Goal: Task Accomplishment & Management: Use online tool/utility

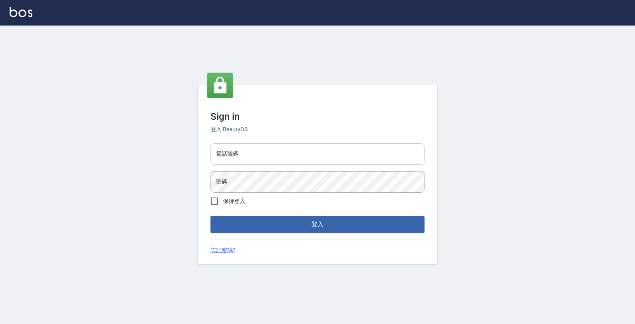
click at [290, 156] on input "電話號碼" at bounding box center [318, 154] width 214 height 22
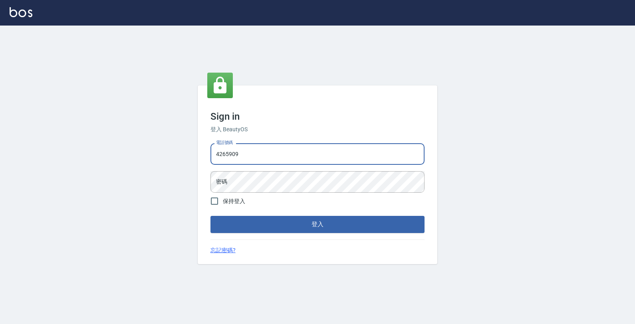
type input "4265909"
click at [211, 216] on button "登入" at bounding box center [318, 224] width 214 height 17
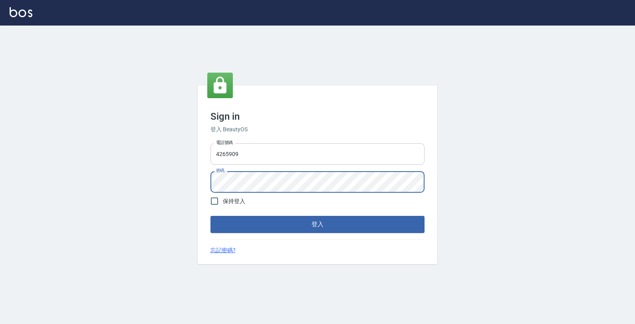
click at [211, 216] on button "登入" at bounding box center [318, 224] width 214 height 17
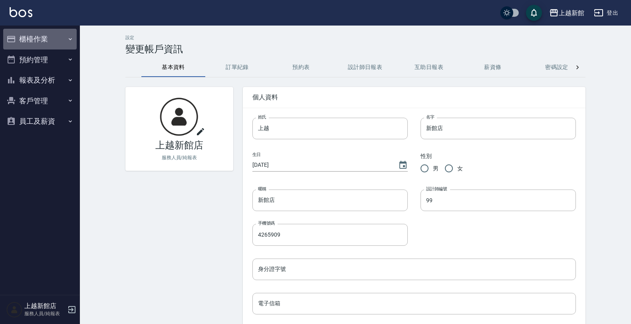
click at [46, 40] on button "櫃檯作業" at bounding box center [39, 39] width 73 height 21
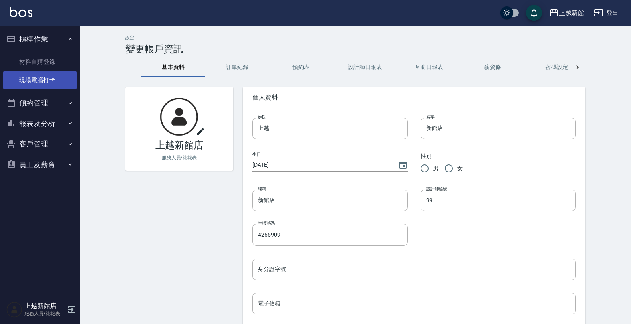
click at [56, 79] on link "現場電腦打卡" at bounding box center [39, 80] width 73 height 18
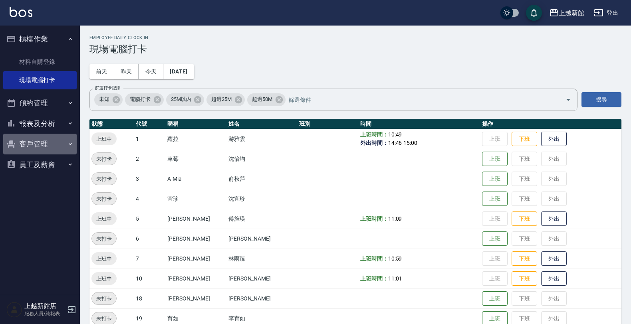
click at [41, 134] on button "客戶管理" at bounding box center [39, 144] width 73 height 21
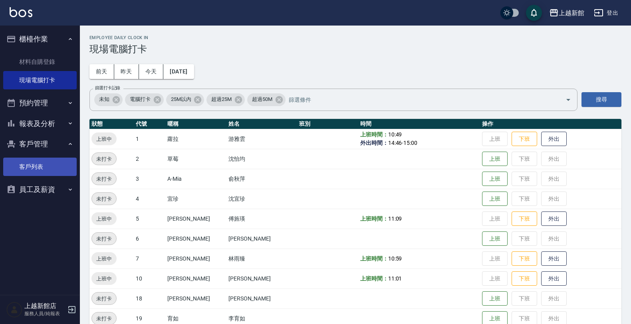
click at [40, 158] on link "客戶列表" at bounding box center [39, 167] width 73 height 18
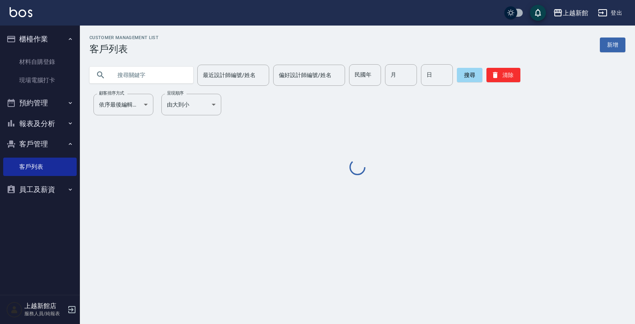
click at [130, 78] on input "text" at bounding box center [149, 75] width 75 height 22
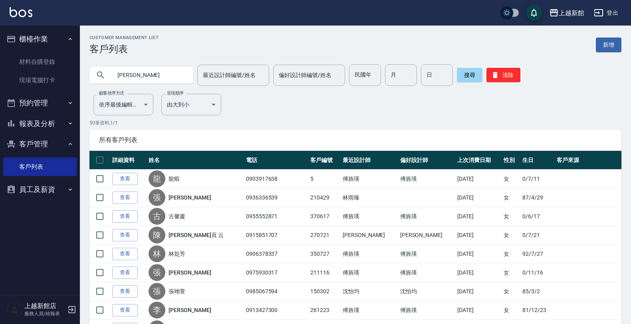
type input "[PERSON_NAME]"
